Goal: Task Accomplishment & Management: Use online tool/utility

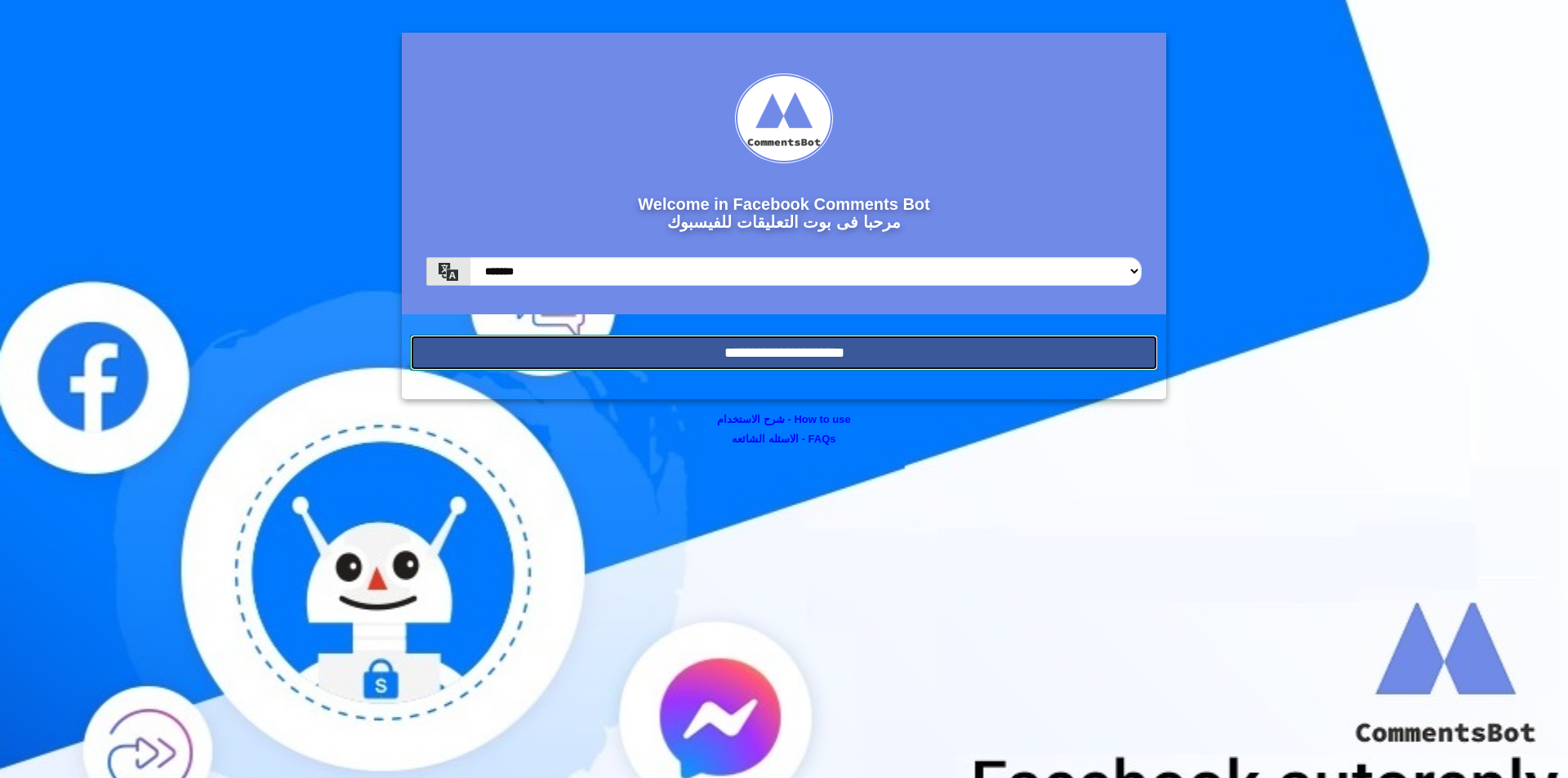
click at [819, 337] on input "**********" at bounding box center [784, 352] width 748 height 36
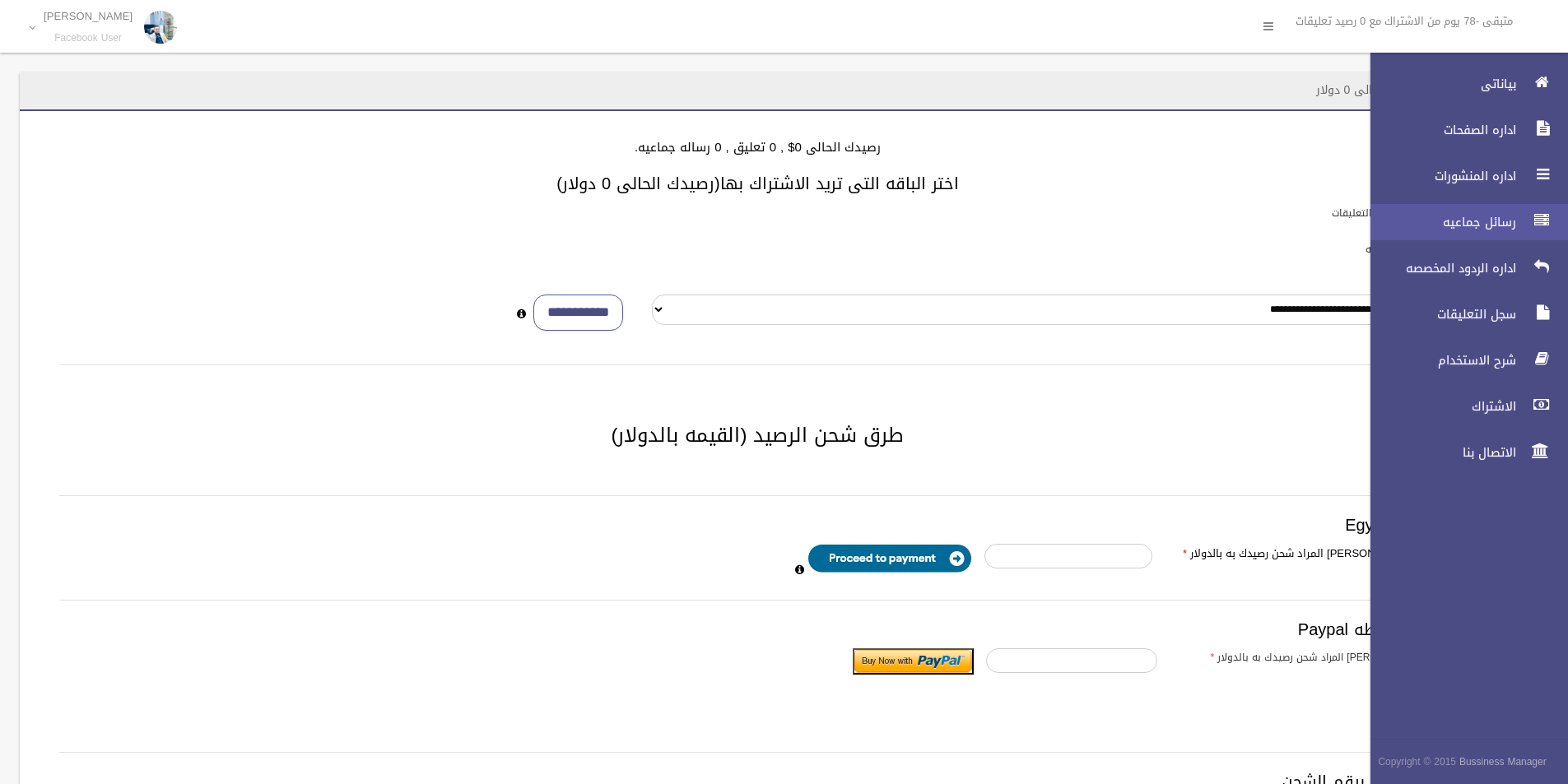
click at [1477, 217] on span "رسائل جماعيه" at bounding box center [1439, 222] width 165 height 17
